Goal: Information Seeking & Learning: Compare options

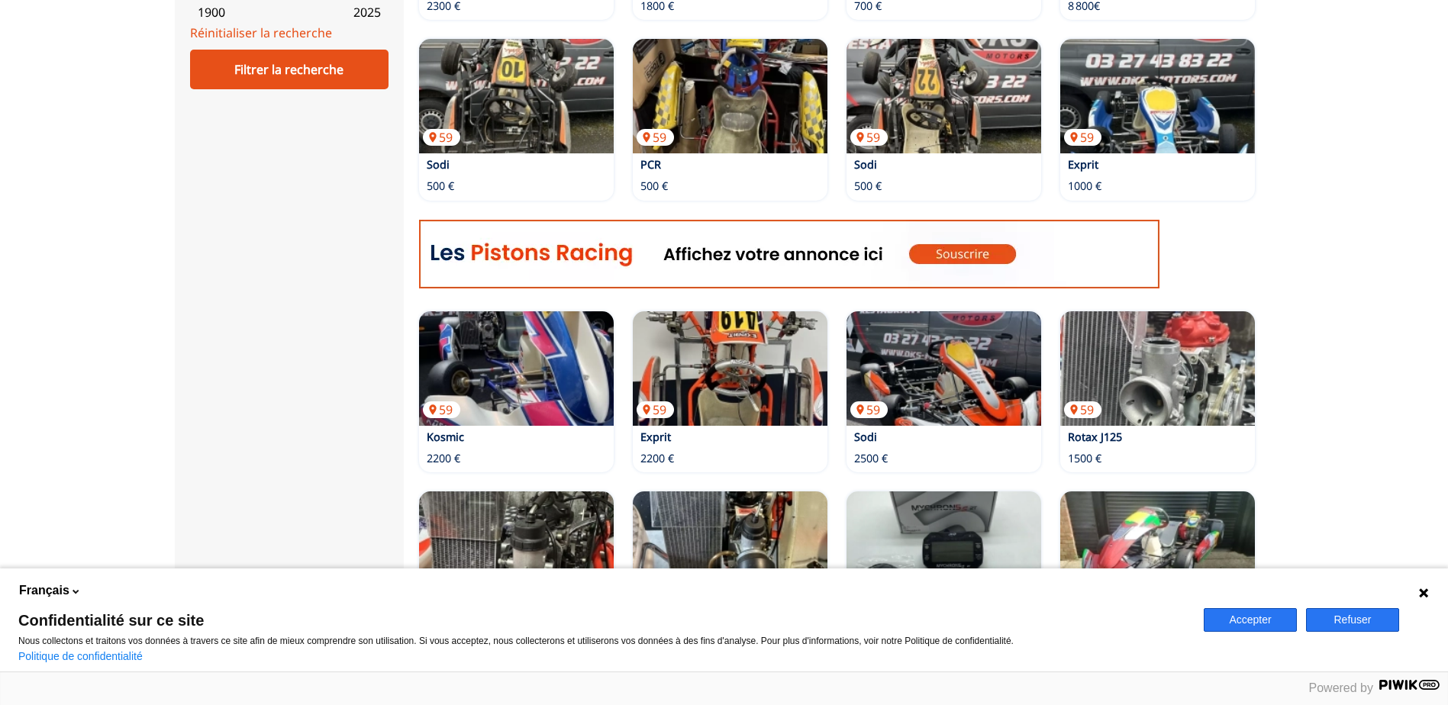
scroll to position [687, 0]
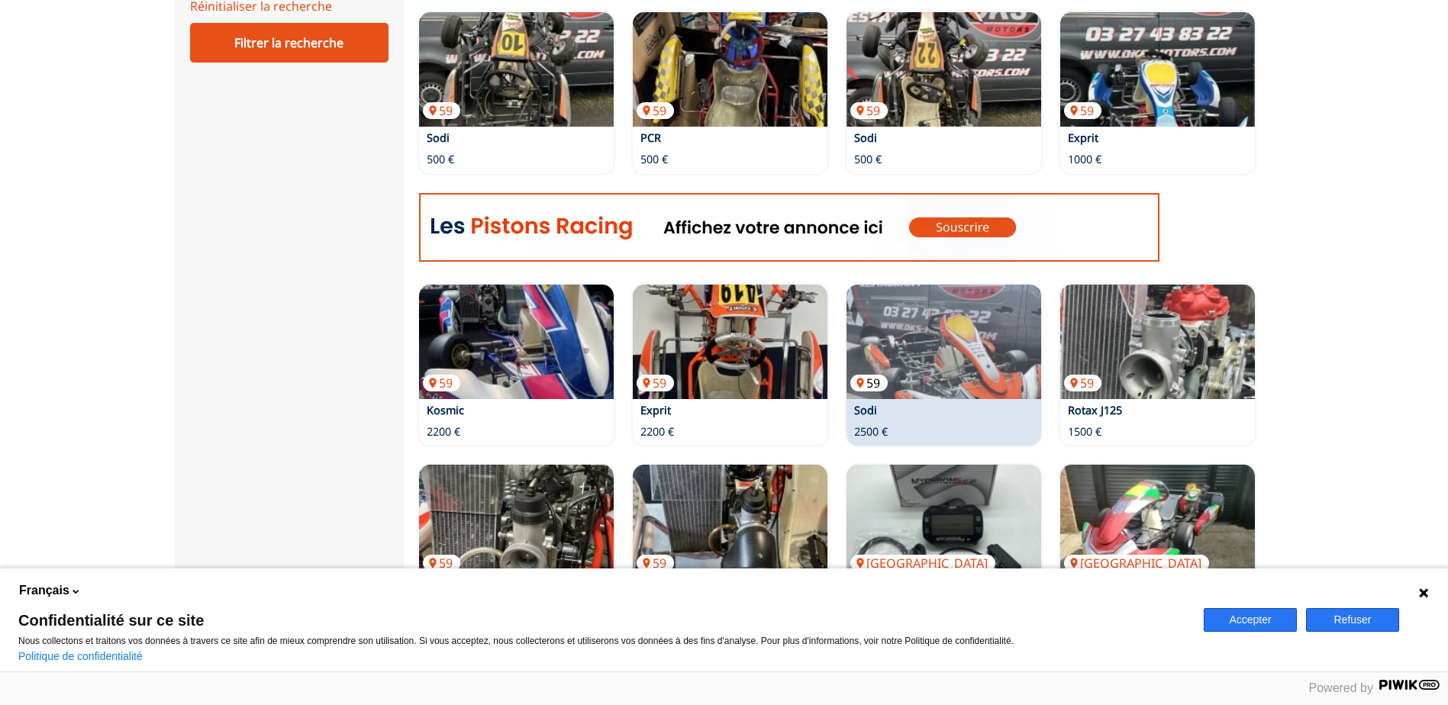
click at [916, 331] on img at bounding box center [943, 342] width 195 height 114
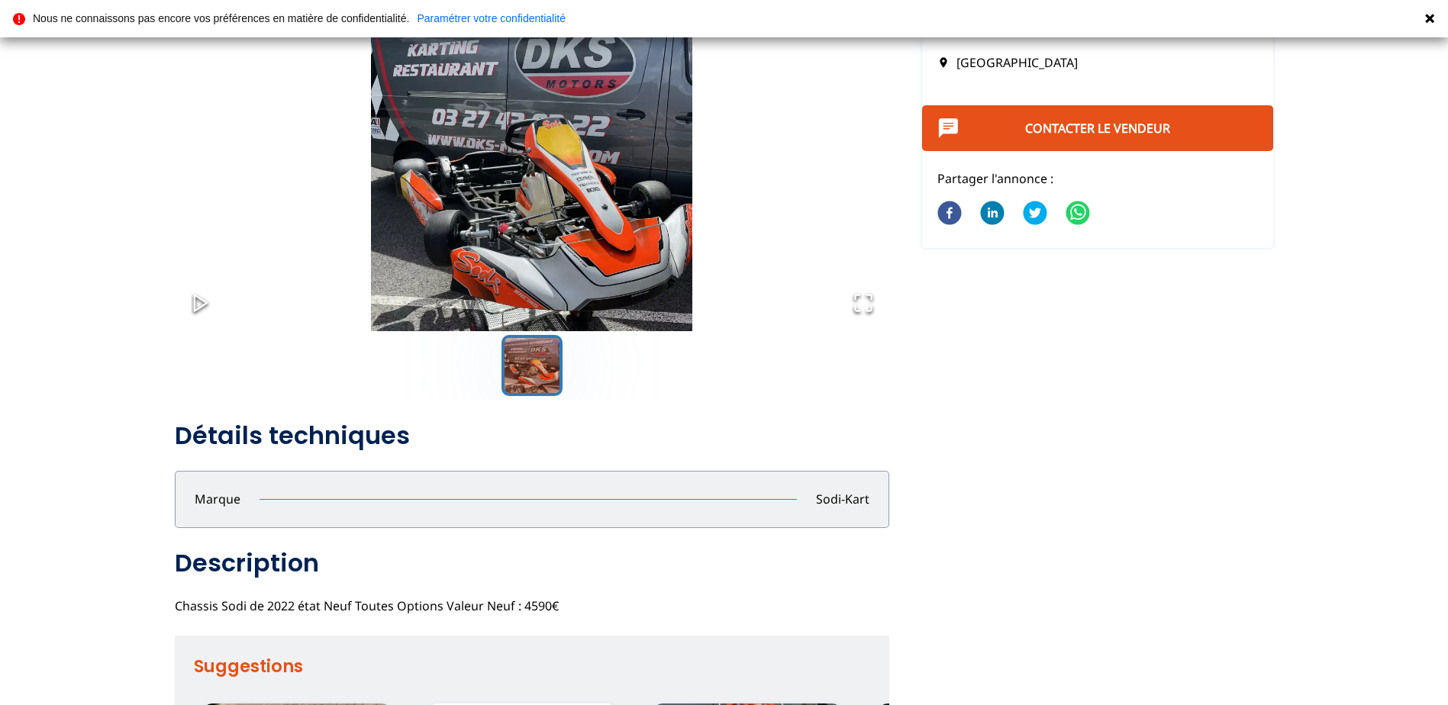
scroll to position [153, 0]
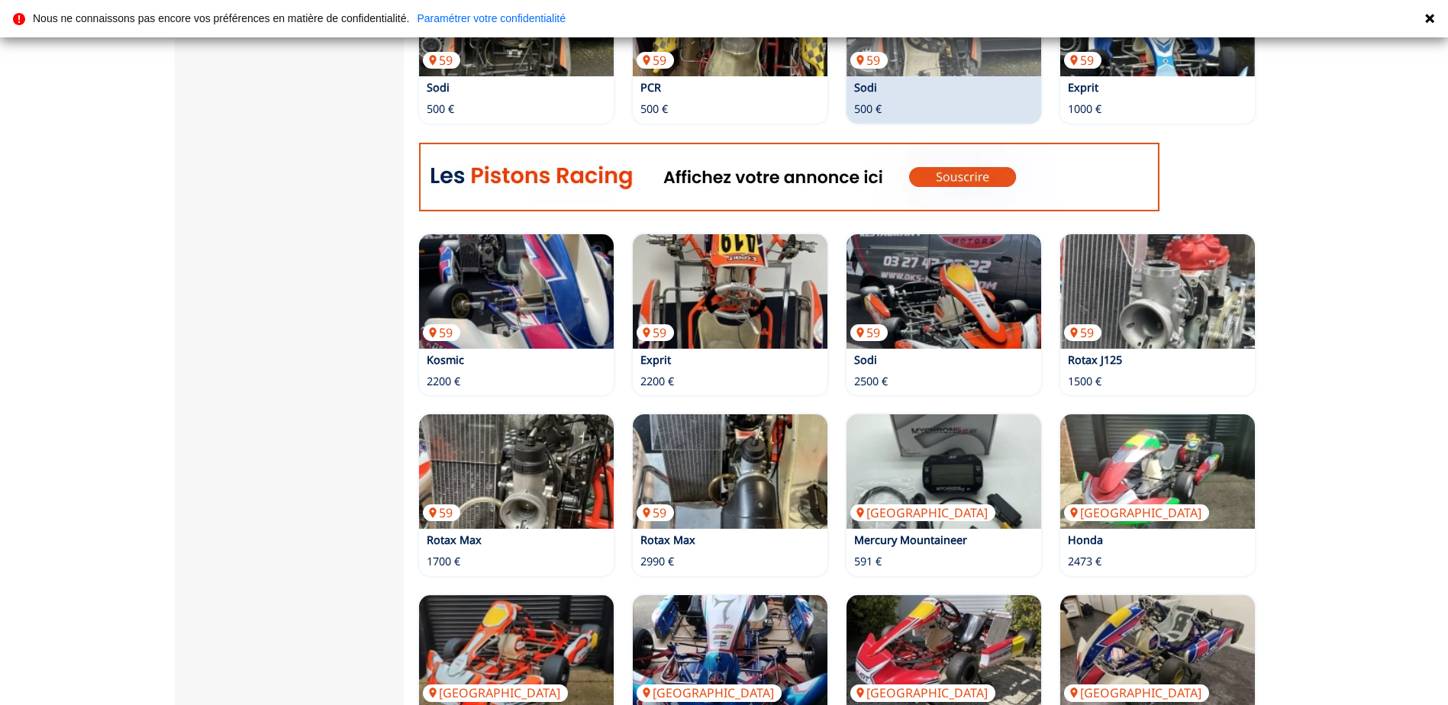
scroll to position [763, 0]
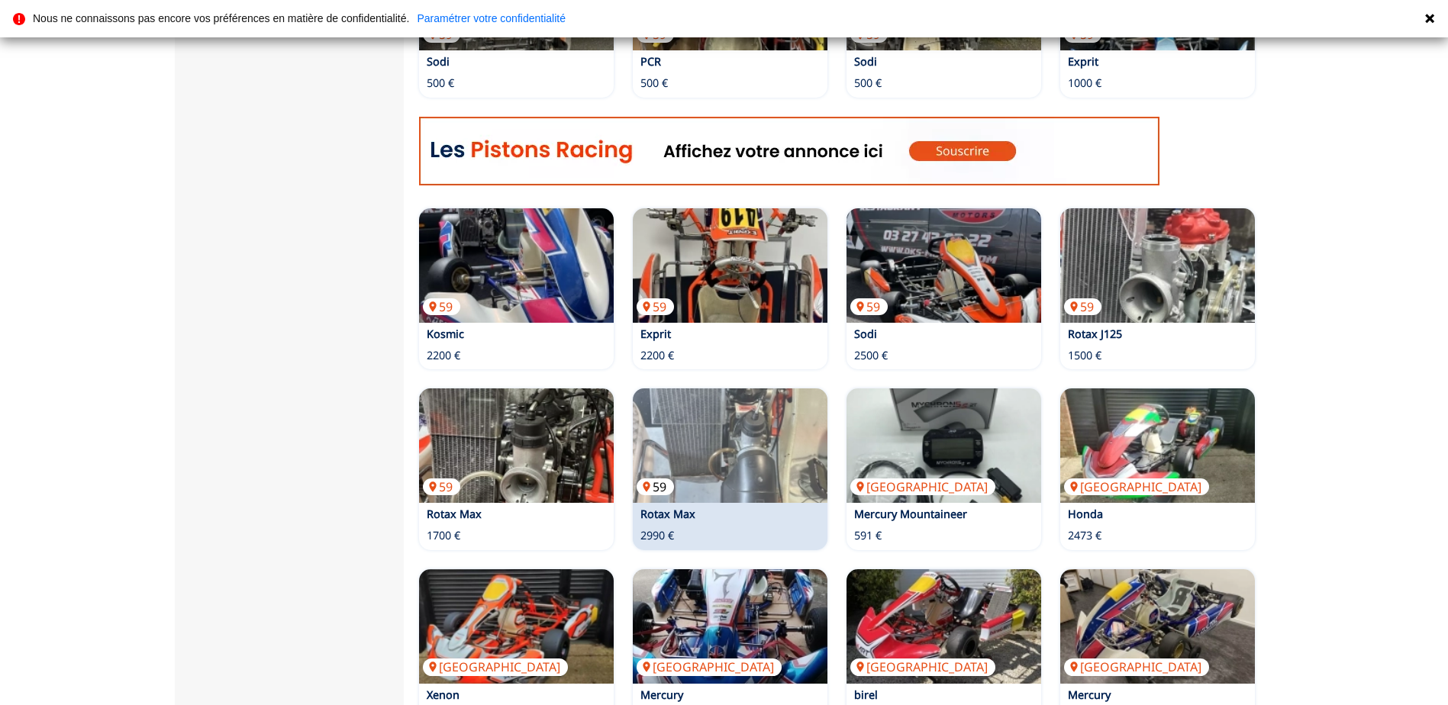
click at [763, 441] on img at bounding box center [730, 446] width 195 height 114
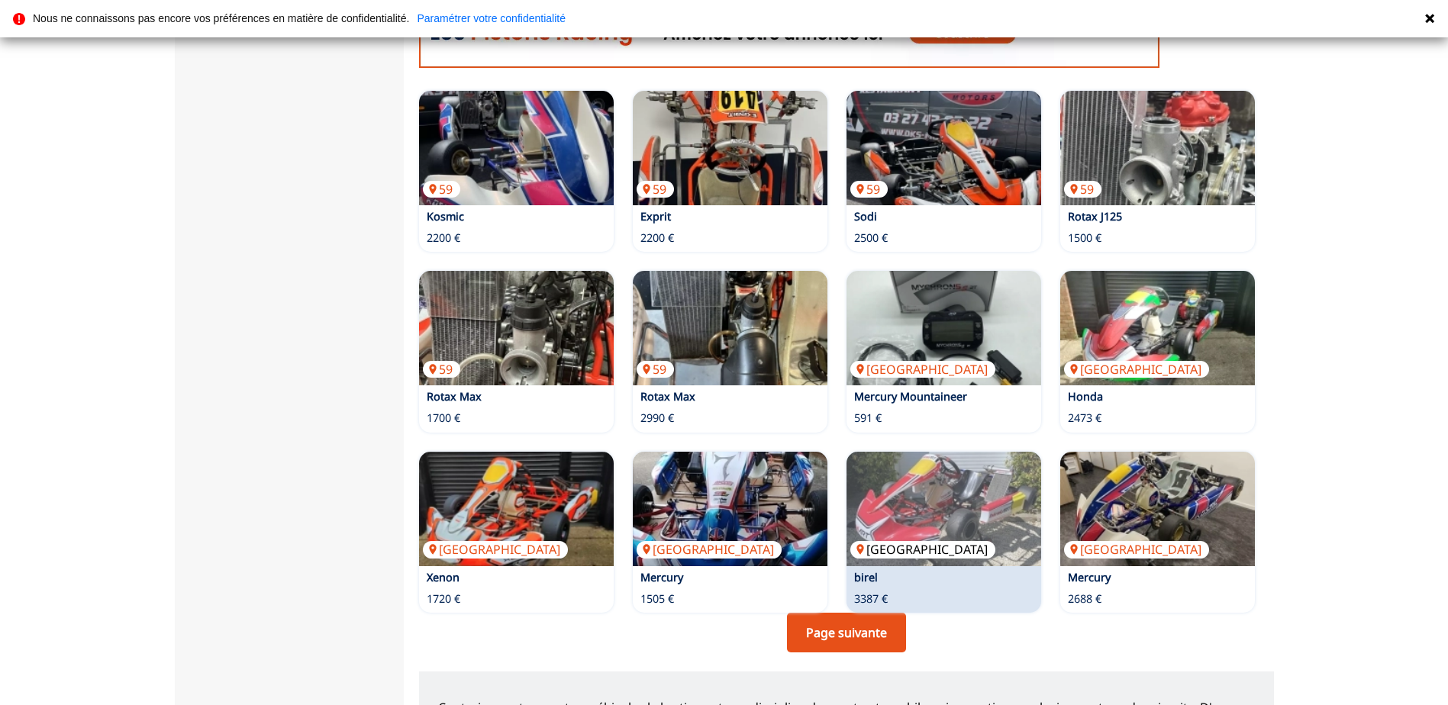
scroll to position [916, 0]
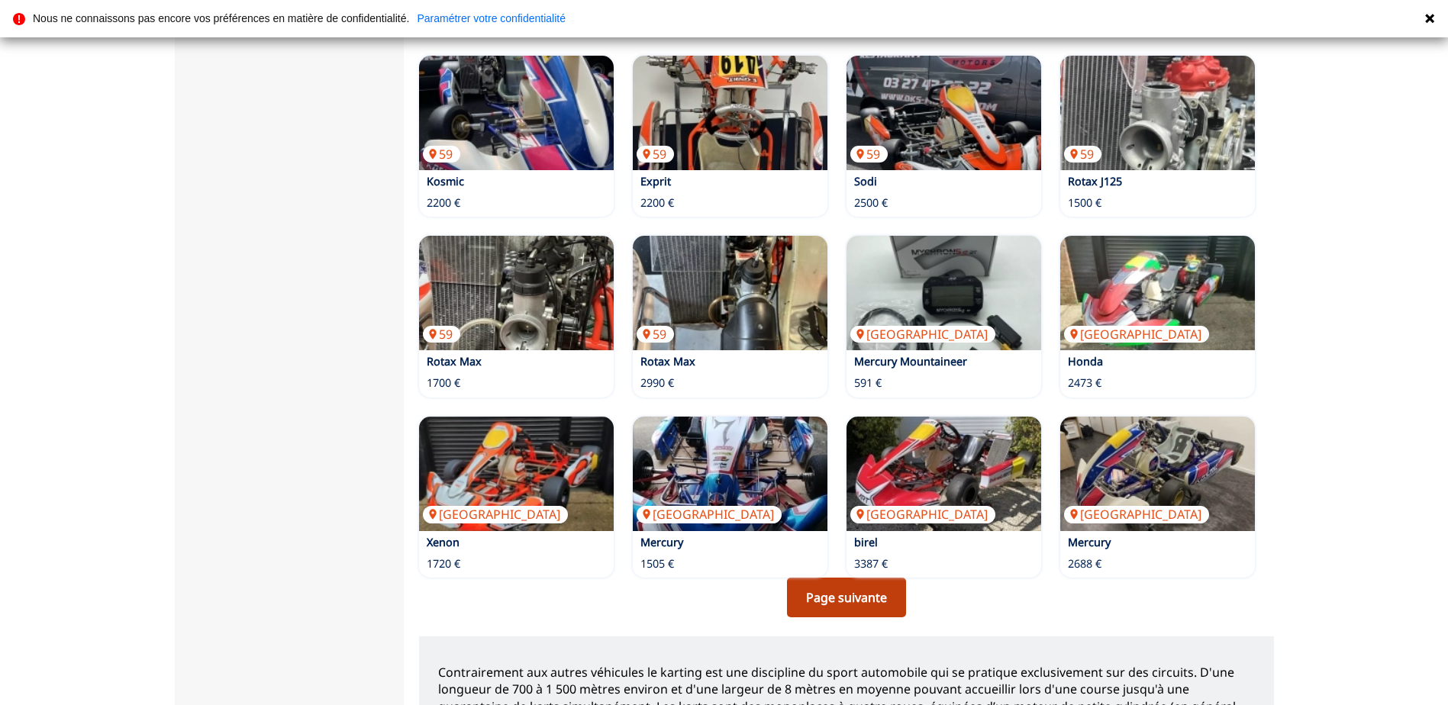
click at [850, 594] on link "Page suivante" at bounding box center [846, 598] width 119 height 40
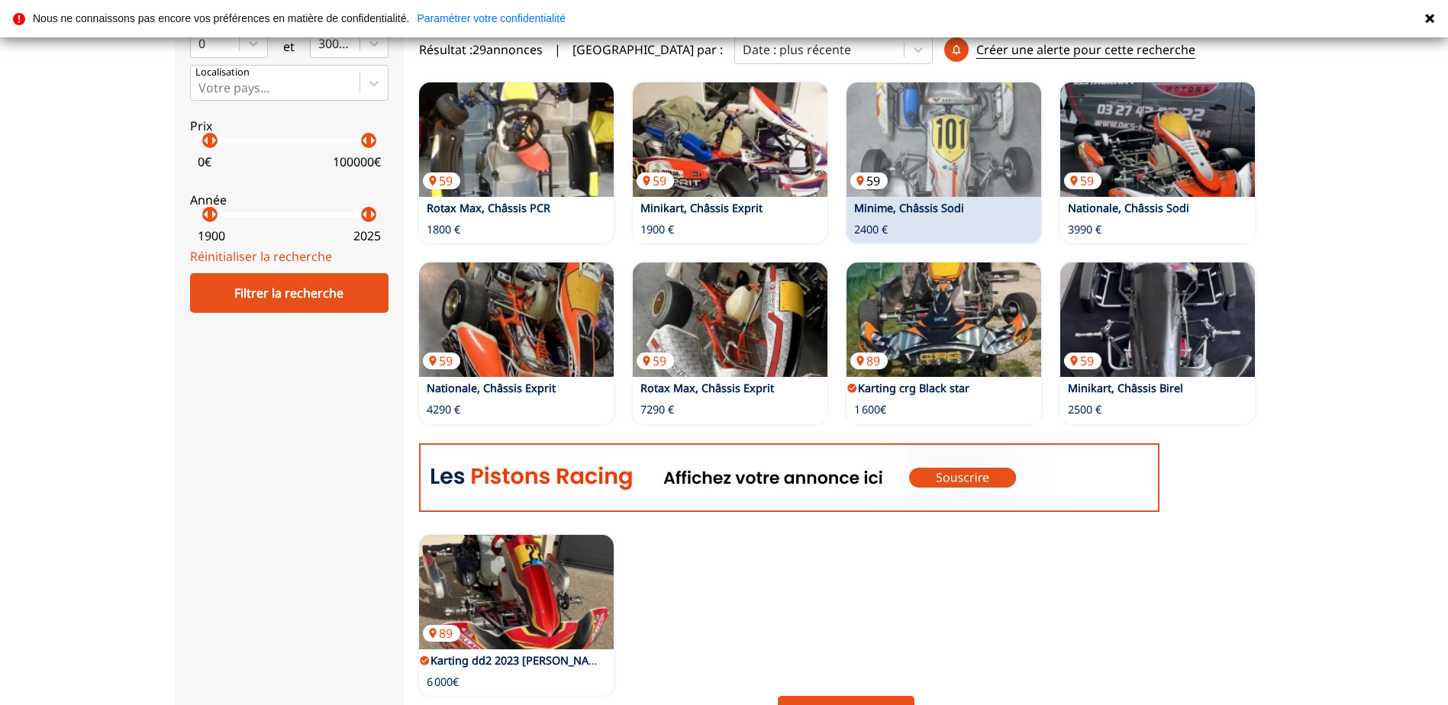
scroll to position [534, 0]
